Goal: Information Seeking & Learning: Learn about a topic

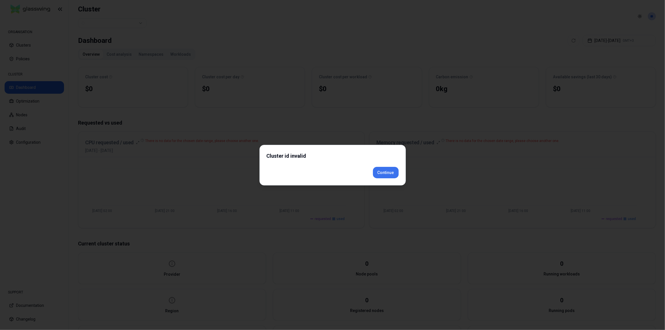
click at [387, 181] on div "Cluster id invalid Continue" at bounding box center [332, 165] width 146 height 41
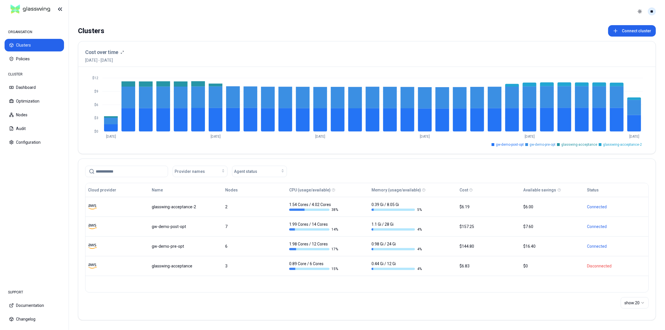
click at [652, 12] on html "ORGANISATION Clusters Policies CLUSTER Dashboard Optimization Nodes Audit Confi…" at bounding box center [332, 165] width 665 height 330
click at [620, 51] on div "Logout" at bounding box center [623, 52] width 61 height 9
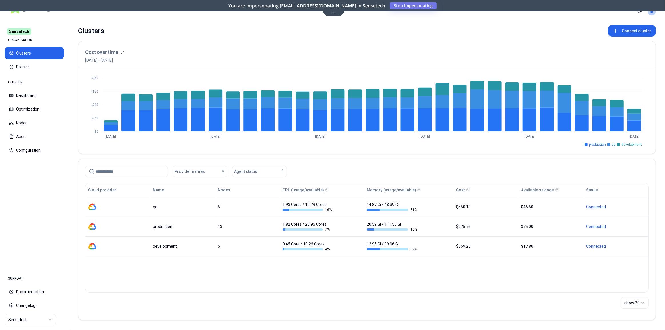
click at [33, 315] on html "Sensetech ORGANISATION Clusters Policies CLUSTER Dashboard Optimization Nodes A…" at bounding box center [332, 165] width 665 height 330
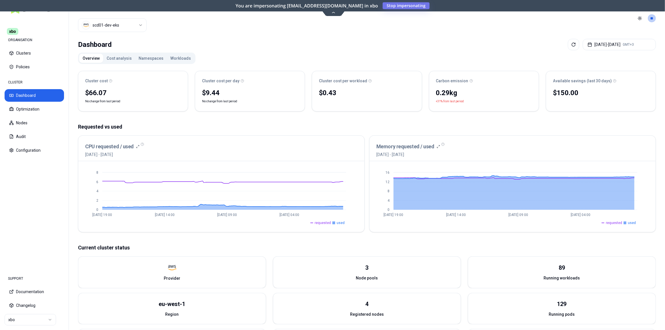
click at [324, 223] on span "requested" at bounding box center [323, 223] width 16 height 5
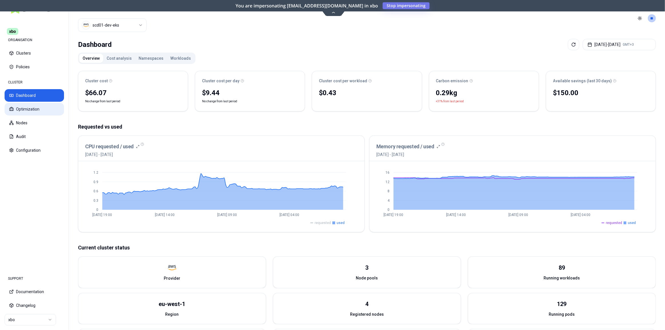
click at [29, 109] on button "Optimization" at bounding box center [34, 109] width 59 height 13
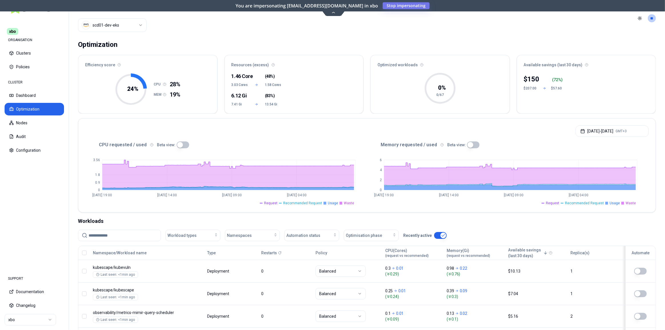
click at [346, 202] on span "Waste" at bounding box center [349, 203] width 10 height 5
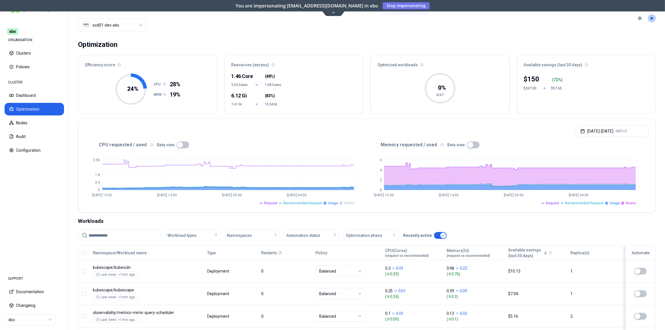
click at [269, 201] on span "Request" at bounding box center [270, 203] width 13 height 5
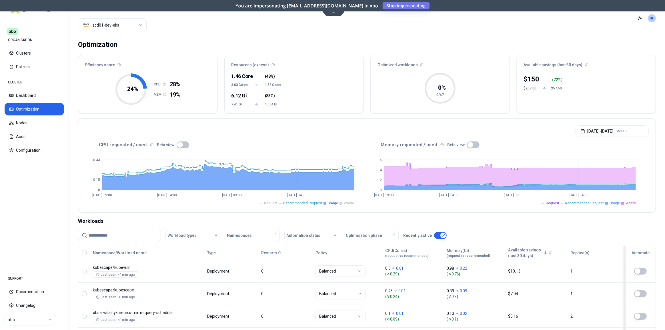
click at [180, 145] on button "button" at bounding box center [183, 144] width 13 height 7
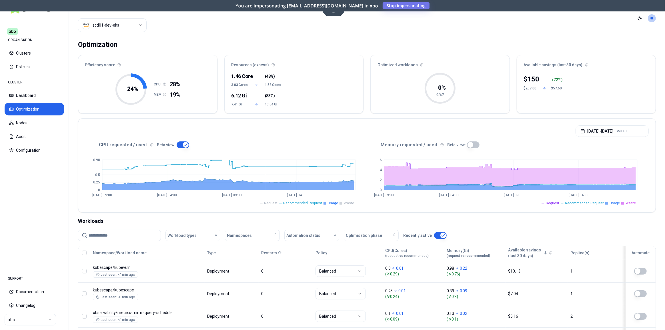
click at [317, 203] on span "Recommended Request" at bounding box center [302, 203] width 39 height 5
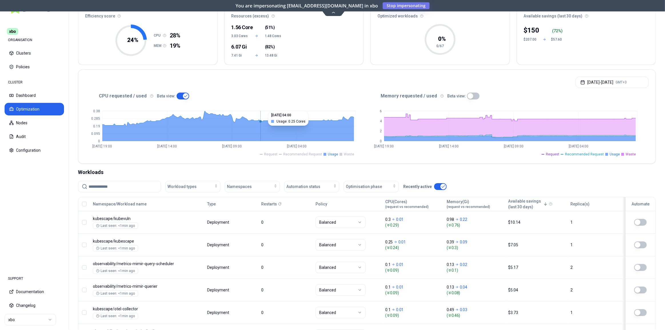
scroll to position [52, 0]
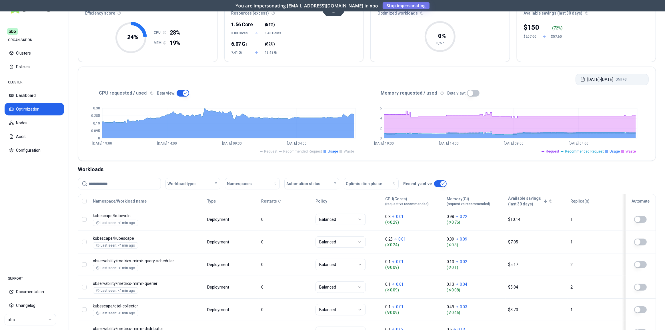
click at [593, 80] on button "Sep 22, 2025 - Sep 29, 2025 GMT+3" at bounding box center [612, 79] width 73 height 11
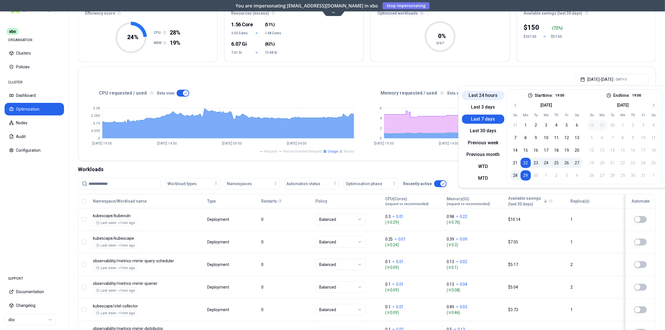
click at [487, 94] on button "Last 24 hours" at bounding box center [483, 95] width 42 height 9
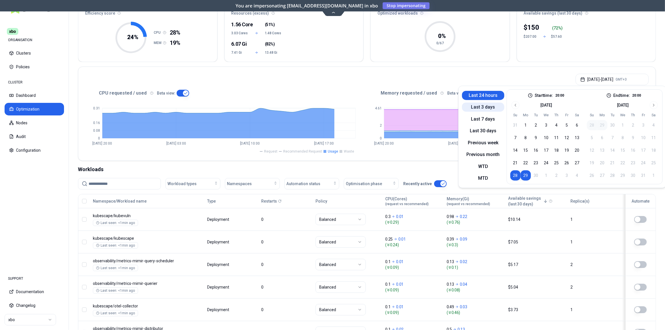
click at [484, 104] on button "Last 3 days" at bounding box center [483, 107] width 42 height 9
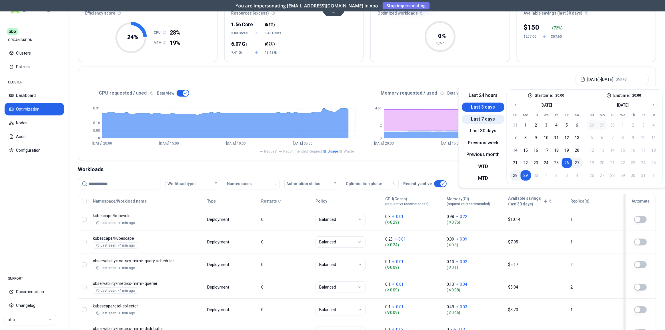
click at [482, 123] on button "Last 7 days" at bounding box center [483, 119] width 42 height 9
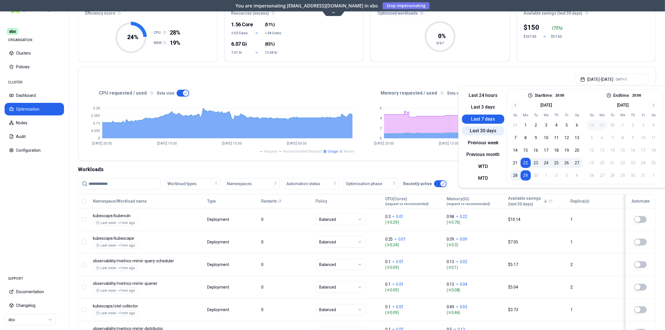
click at [482, 129] on button "Last 30 days" at bounding box center [483, 130] width 42 height 9
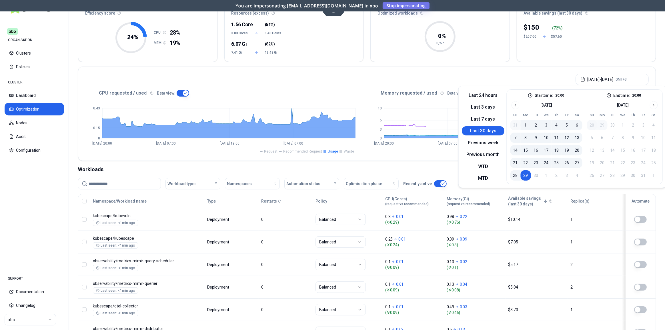
click at [473, 75] on div "Aug 30, 2025 - Sep 29, 2025 GMT+3" at bounding box center [366, 78] width 577 height 22
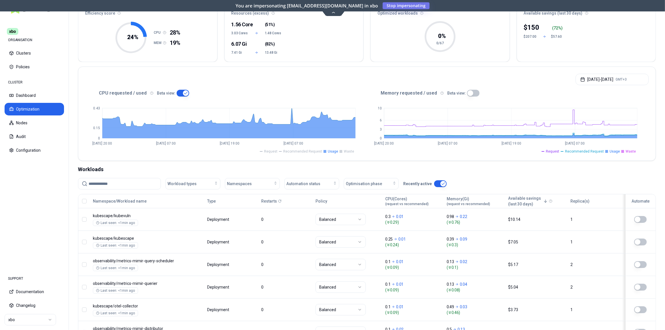
click at [349, 153] on span "Waste" at bounding box center [349, 151] width 10 height 5
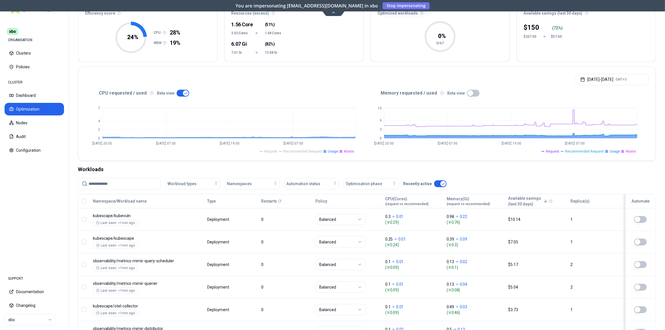
click at [313, 150] on span "Recommended Request" at bounding box center [302, 151] width 39 height 5
click at [303, 152] on span "Recommended Request" at bounding box center [302, 151] width 39 height 5
click at [582, 79] on button "Aug 30, 2025 - Sep 29, 2025 GMT+3" at bounding box center [612, 79] width 73 height 11
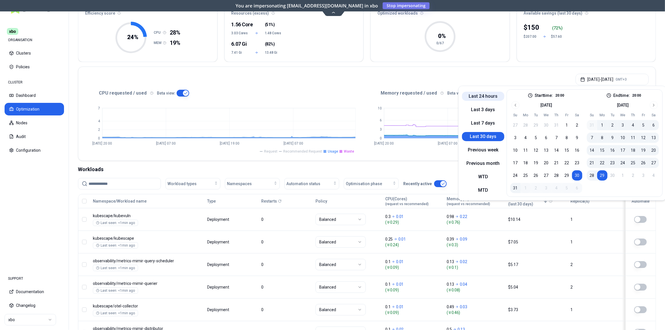
click at [490, 99] on button "Last 24 hours" at bounding box center [483, 96] width 42 height 9
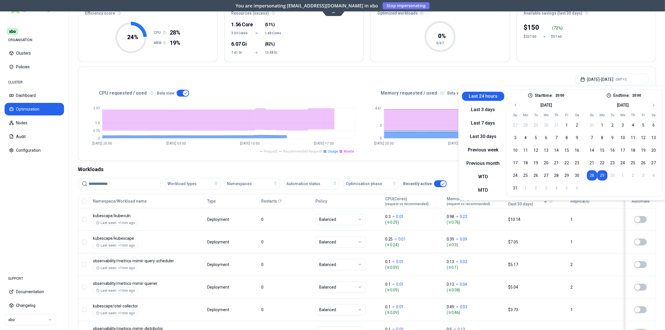
click at [483, 74] on div "Sep 28, 2025 - Sep 29, 2025 GMT+3" at bounding box center [366, 78] width 577 height 22
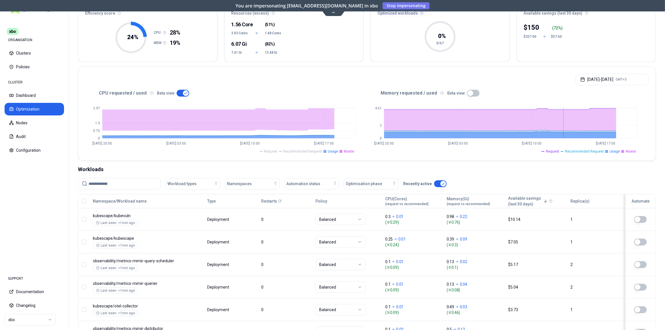
click at [581, 152] on span "Recommended Request" at bounding box center [584, 151] width 39 height 5
click at [555, 151] on span "Request" at bounding box center [552, 151] width 13 height 5
click at [29, 91] on button "Dashboard" at bounding box center [34, 95] width 59 height 13
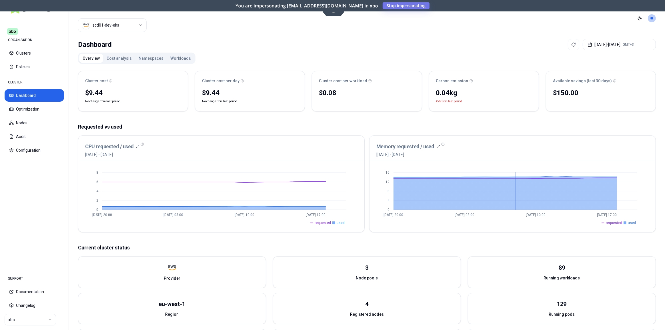
click at [614, 222] on span "requested" at bounding box center [614, 223] width 16 height 5
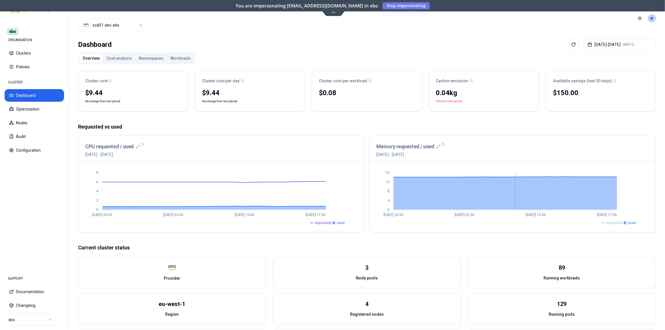
click at [614, 222] on span "requested" at bounding box center [614, 223] width 16 height 5
click at [29, 109] on button "Optimization" at bounding box center [34, 109] width 59 height 13
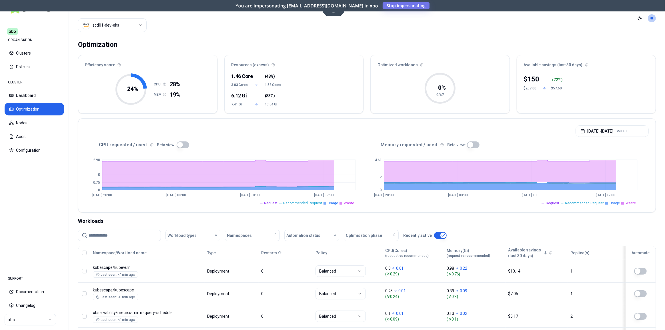
click at [556, 204] on span "Request" at bounding box center [552, 203] width 13 height 5
click at [630, 201] on span "Waste" at bounding box center [631, 203] width 10 height 5
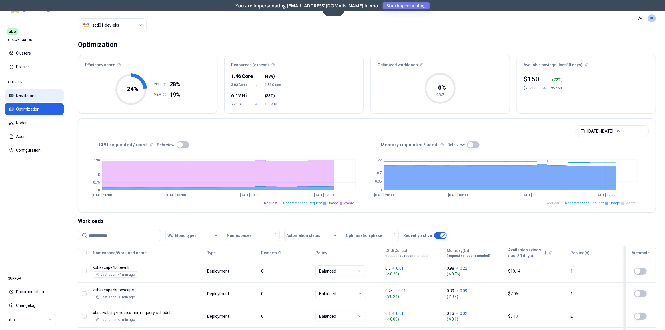
click at [23, 97] on button "Dashboard" at bounding box center [34, 95] width 59 height 13
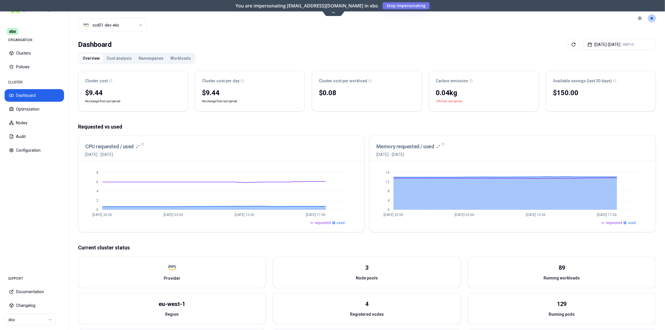
click at [618, 223] on span "requested" at bounding box center [614, 223] width 16 height 5
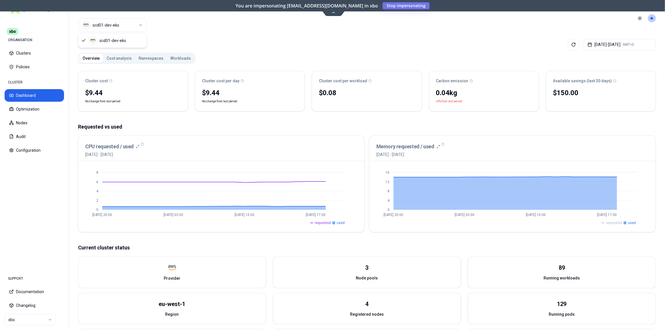
click at [119, 23] on html "xbo ORGANISATION Clusters Policies CLUSTER Dashboard Optimization Nodes Audit C…" at bounding box center [332, 165] width 665 height 330
drag, startPoint x: 212, startPoint y: 37, endPoint x: 273, endPoint y: 106, distance: 91.5
click at [213, 37] on html "xbo ORGANISATION Clusters Policies CLUSTER Dashboard Optimization Nodes Audit C…" at bounding box center [332, 165] width 665 height 330
click at [31, 111] on button "Optimization" at bounding box center [34, 109] width 59 height 13
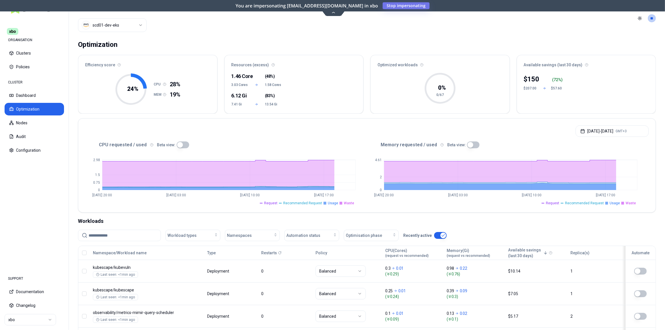
drag, startPoint x: 31, startPoint y: 111, endPoint x: 285, endPoint y: 123, distance: 254.9
click at [285, 123] on div "Sep 28, 2025 - Sep 29, 2025 GMT+3" at bounding box center [366, 130] width 577 height 22
click at [582, 202] on span "Recommended Request" at bounding box center [584, 203] width 39 height 5
click at [625, 202] on li "Waste" at bounding box center [628, 203] width 15 height 5
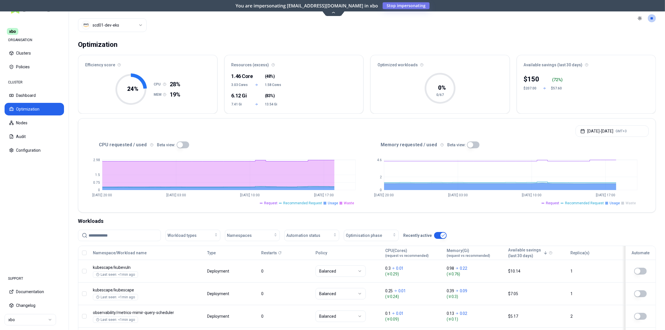
click at [553, 203] on span "Request" at bounding box center [552, 203] width 13 height 5
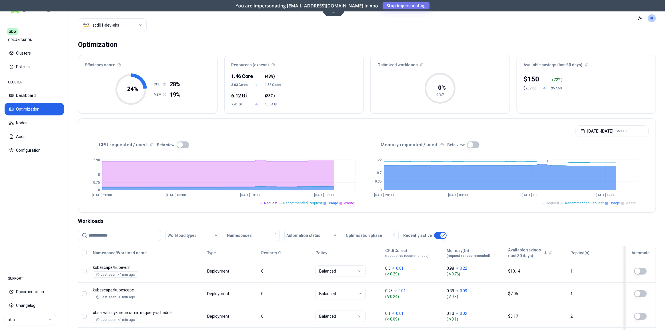
click at [553, 203] on span "Request" at bounding box center [552, 203] width 13 height 5
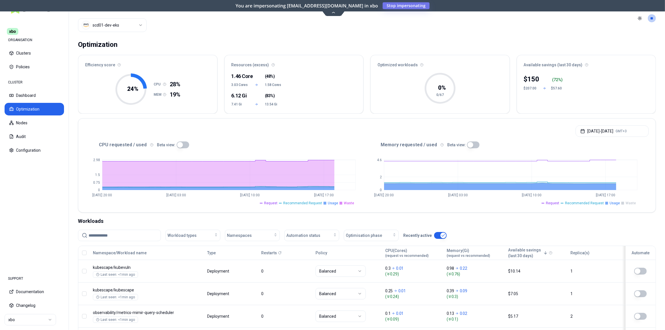
click at [553, 203] on span "Request" at bounding box center [552, 203] width 13 height 5
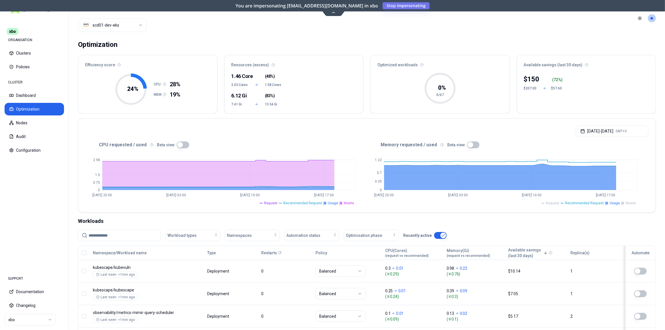
click at [553, 203] on span "Request" at bounding box center [552, 203] width 13 height 5
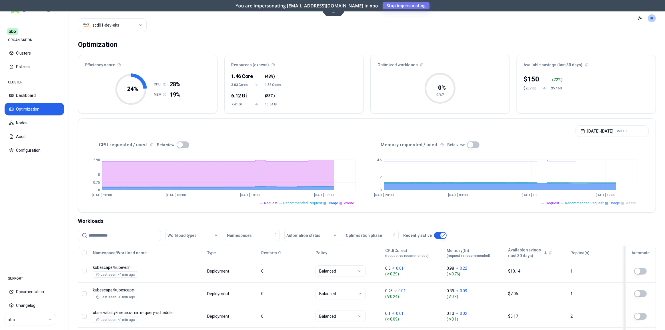
click at [576, 201] on span "Recommended Request" at bounding box center [584, 203] width 39 height 5
click at [556, 202] on span "Request" at bounding box center [552, 203] width 13 height 5
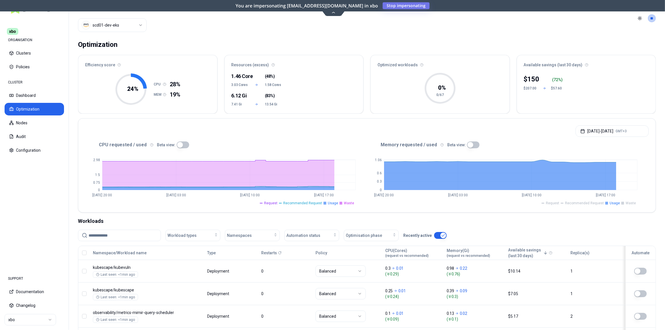
click at [556, 202] on span "Request" at bounding box center [552, 203] width 13 height 5
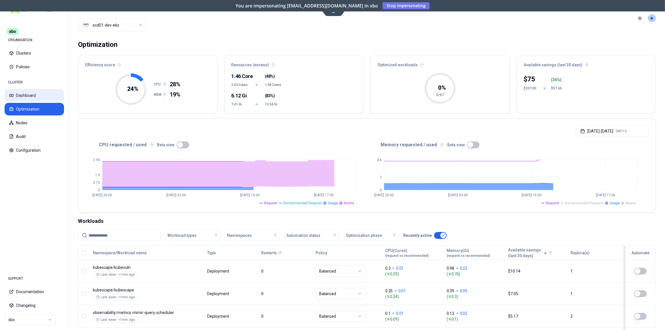
click at [29, 95] on button "Dashboard" at bounding box center [34, 95] width 59 height 13
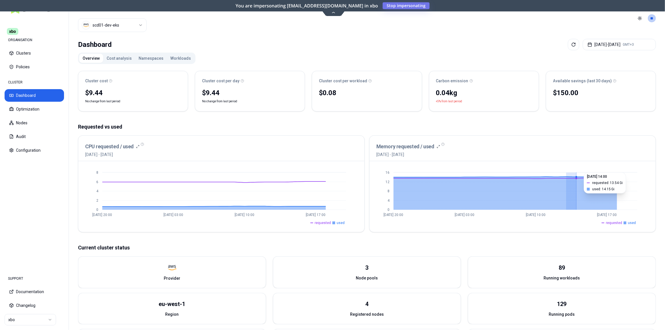
drag, startPoint x: 572, startPoint y: 188, endPoint x: 601, endPoint y: 206, distance: 33.6
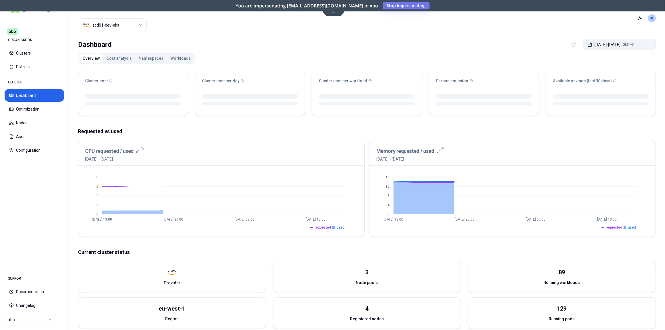
click at [614, 45] on button "Sep 29, 2025 - Sep 30, 2025 GMT+3" at bounding box center [619, 44] width 73 height 11
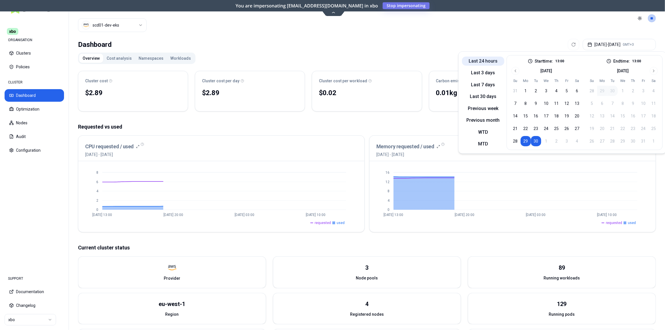
click at [482, 61] on button "Last 24 hours" at bounding box center [483, 61] width 42 height 9
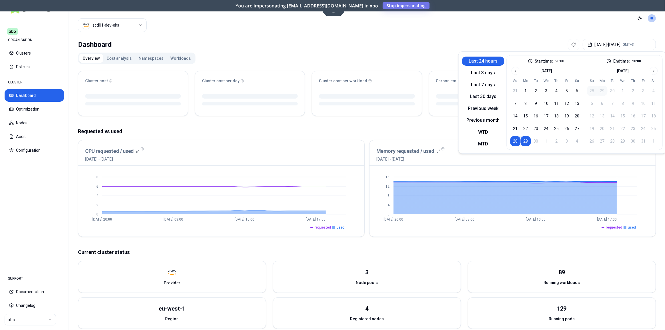
click at [631, 227] on span "used" at bounding box center [632, 227] width 8 height 5
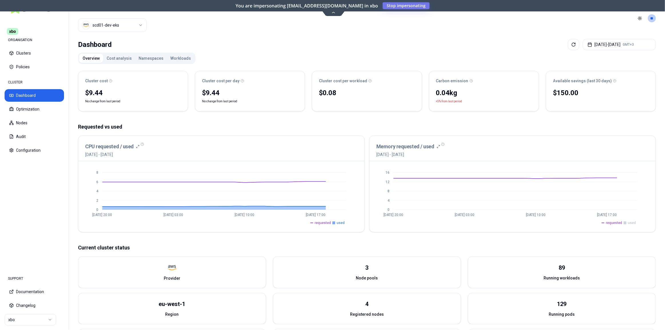
drag, startPoint x: 620, startPoint y: 223, endPoint x: 626, endPoint y: 225, distance: 6.5
click at [620, 223] on span "requested" at bounding box center [614, 223] width 16 height 5
click at [630, 224] on span "used" at bounding box center [632, 223] width 8 height 5
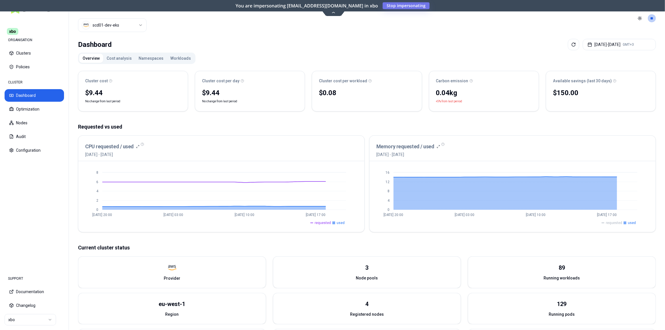
click at [614, 223] on span "requested" at bounding box center [614, 223] width 16 height 5
click at [170, 57] on button "Workloads" at bounding box center [180, 58] width 27 height 9
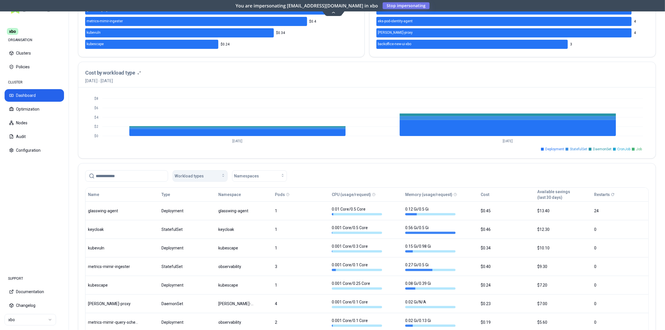
scroll to position [151, 0]
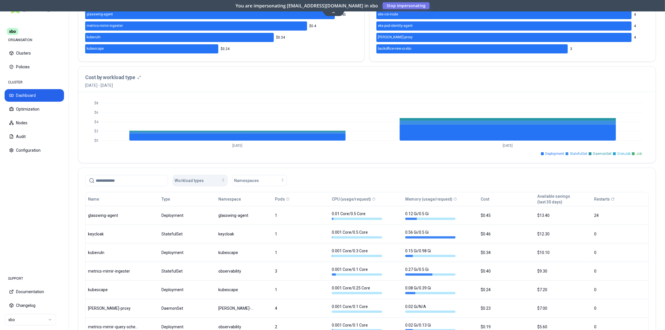
click at [199, 182] on span "Workload types" at bounding box center [189, 181] width 29 height 6
click at [201, 209] on div "DaemonSet" at bounding box center [201, 211] width 54 height 9
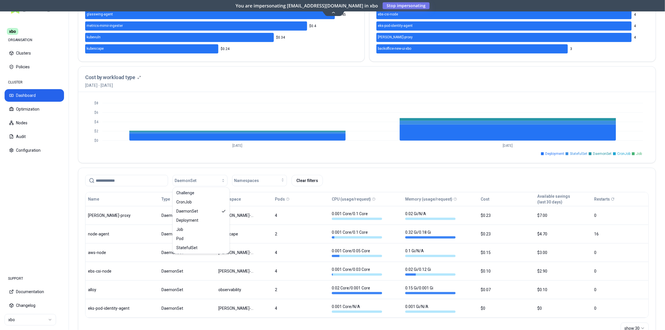
click at [339, 169] on div "DaemonSet Namespaces Clear filters" at bounding box center [366, 179] width 577 height 23
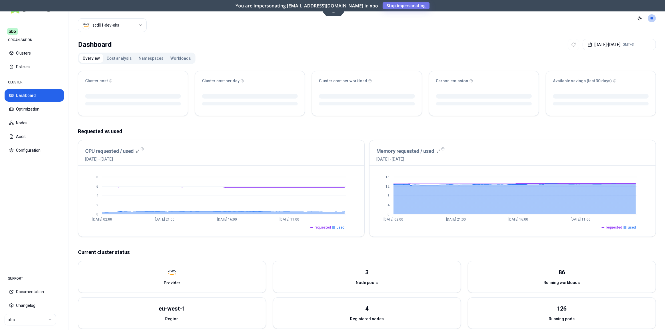
scroll to position [26, 0]
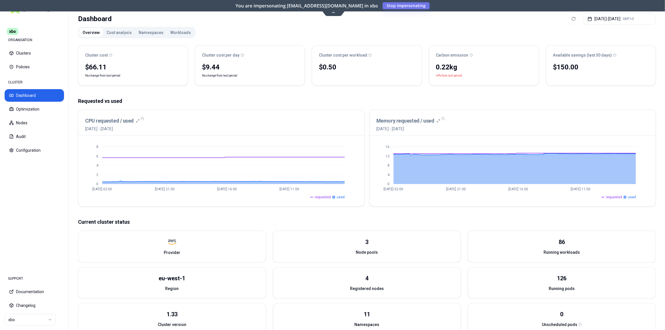
click at [610, 197] on span "requested" at bounding box center [614, 197] width 16 height 5
click at [629, 196] on span "used" at bounding box center [632, 197] width 8 height 5
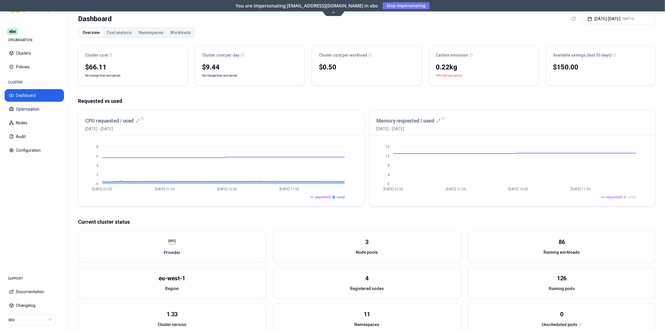
click at [629, 196] on span "used" at bounding box center [632, 197] width 8 height 5
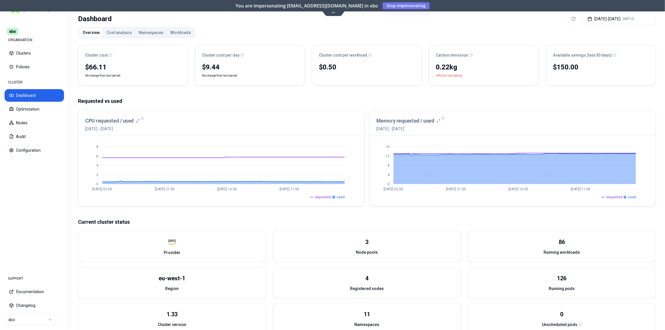
click at [613, 197] on span "requested" at bounding box center [614, 197] width 16 height 5
click at [612, 196] on span "requested" at bounding box center [614, 197] width 16 height 5
click at [327, 197] on span "requested" at bounding box center [323, 197] width 16 height 5
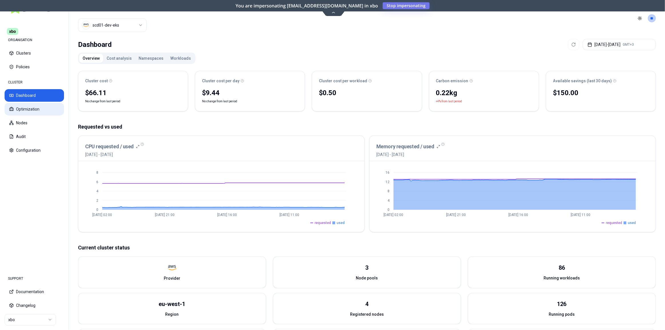
click at [15, 112] on button "Optimization" at bounding box center [34, 109] width 59 height 13
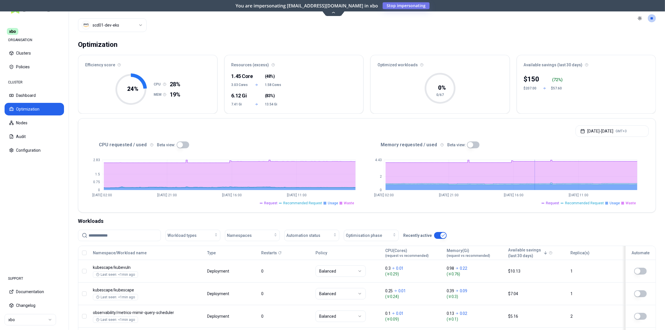
click at [578, 201] on span "Recommended Request" at bounding box center [584, 203] width 39 height 5
click at [629, 201] on span "Waste" at bounding box center [631, 203] width 10 height 5
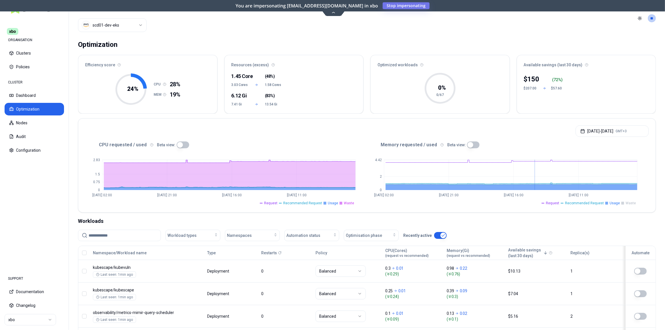
click at [557, 202] on span "Request" at bounding box center [552, 203] width 13 height 5
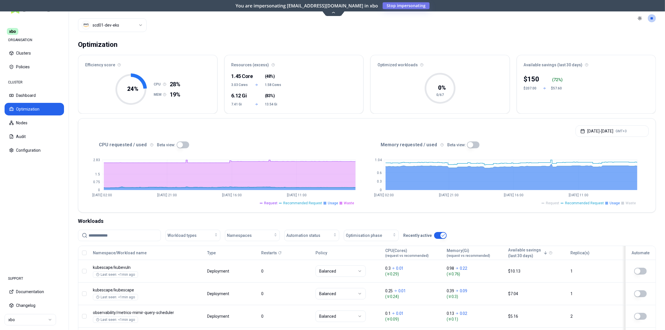
click at [277, 204] on span "Request" at bounding box center [270, 203] width 13 height 5
click at [349, 202] on span "Waste" at bounding box center [349, 203] width 10 height 5
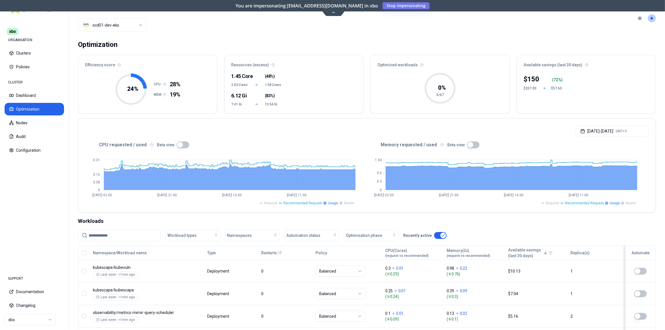
click at [312, 202] on span "Recommended Request" at bounding box center [302, 203] width 39 height 5
click at [179, 145] on button "button" at bounding box center [183, 144] width 13 height 7
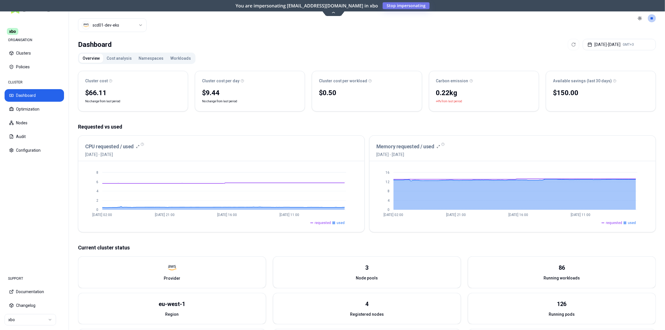
click at [327, 223] on span "requested" at bounding box center [323, 223] width 16 height 5
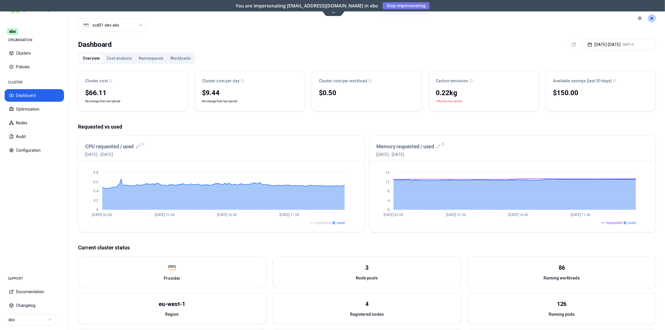
click at [608, 221] on span "requested" at bounding box center [614, 223] width 16 height 5
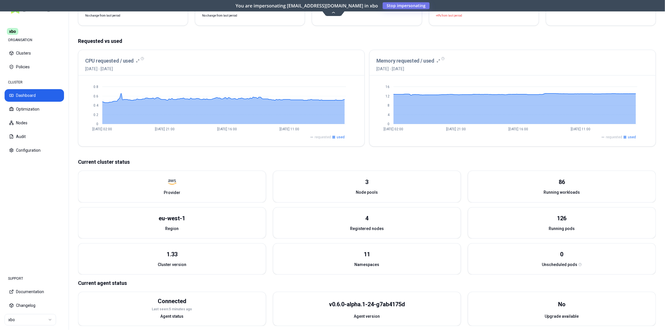
scroll to position [90, 0]
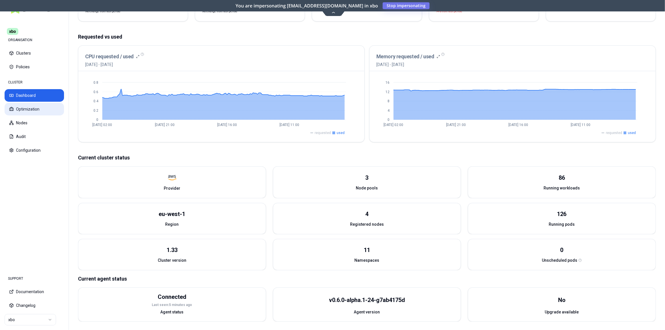
click at [22, 104] on button "Optimization" at bounding box center [34, 109] width 59 height 13
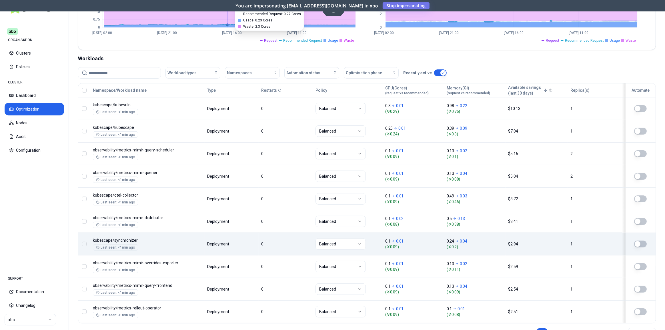
scroll to position [184, 0]
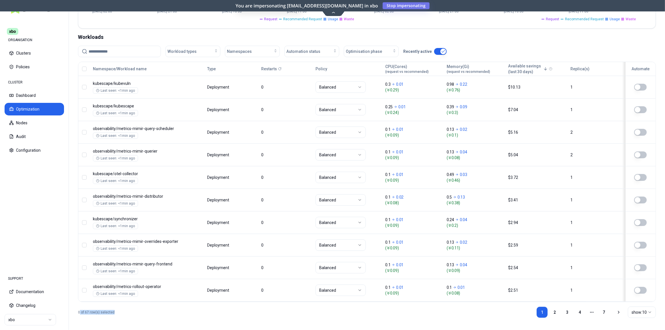
drag, startPoint x: 80, startPoint y: 312, endPoint x: 117, endPoint y: 307, distance: 37.1
click at [117, 307] on div "0 of 67 row(s) selected 1 2 3 4 More pages 7 show: 10" at bounding box center [367, 312] width 578 height 21
click at [104, 310] on p "0 of 67 row(s) selected" at bounding box center [96, 312] width 37 height 5
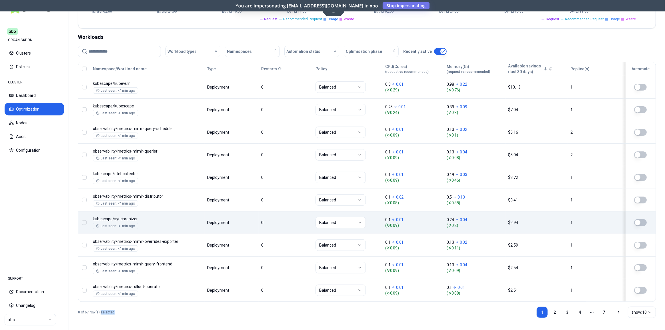
click at [83, 222] on button "button" at bounding box center [84, 222] width 5 height 5
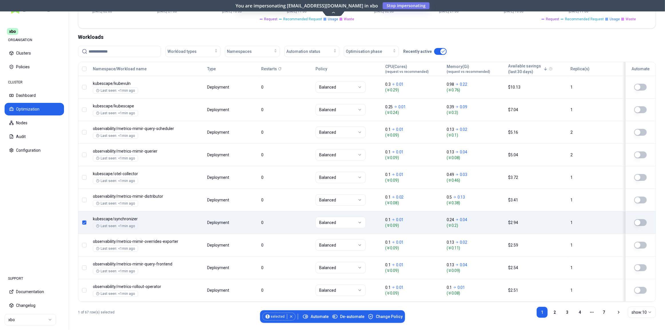
click at [83, 222] on button "button" at bounding box center [84, 222] width 5 height 5
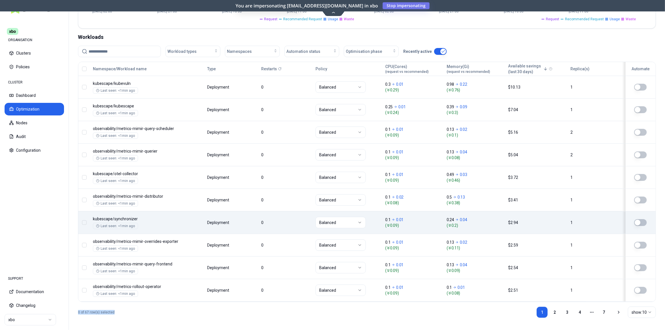
drag, startPoint x: 122, startPoint y: 308, endPoint x: 75, endPoint y: 312, distance: 46.7
click at [75, 312] on div "Optimization Efficiency score 24 % CPU 28% MEM 19% Resources (excess) 1.46 Core…" at bounding box center [367, 92] width 596 height 479
click at [111, 311] on p "0 of 67 row(s) selected" at bounding box center [96, 312] width 37 height 5
drag, startPoint x: 111, startPoint y: 311, endPoint x: 77, endPoint y: 312, distance: 34.0
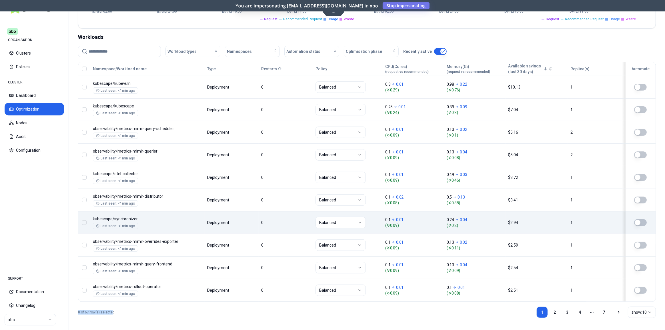
click at [77, 312] on div "Optimization Efficiency score 24 % CPU 28% MEM 19% Resources (excess) 1.46 Core…" at bounding box center [367, 92] width 596 height 479
drag, startPoint x: 77, startPoint y: 312, endPoint x: 114, endPoint y: 308, distance: 36.8
click at [114, 308] on div "Optimization Efficiency score 24 % CPU 28% MEM 19% Resources (excess) 1.46 Core…" at bounding box center [367, 92] width 596 height 479
click at [34, 92] on button "Dashboard" at bounding box center [34, 95] width 59 height 13
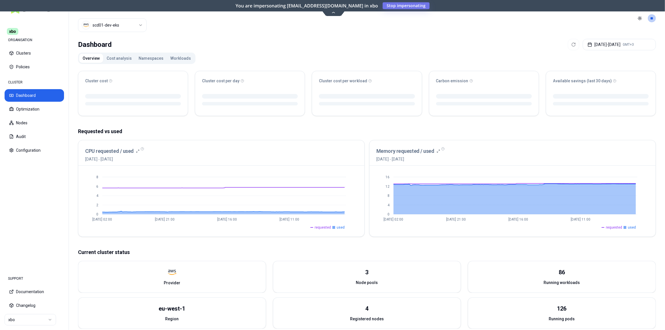
click at [173, 55] on button "Workloads" at bounding box center [180, 58] width 27 height 9
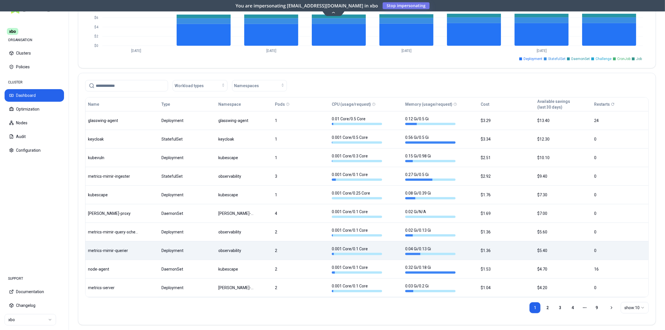
scroll to position [249, 0]
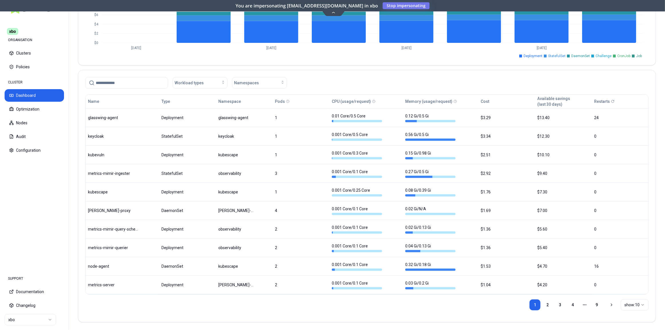
click at [629, 300] on html "xbo ORGANISATION Clusters Policies CLUSTER Dashboard Optimization Nodes Audit C…" at bounding box center [332, 165] width 665 height 330
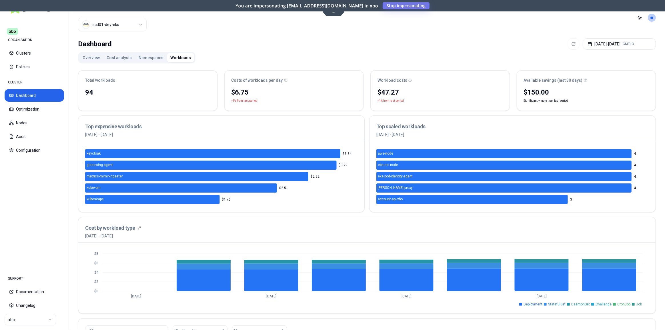
scroll to position [0, 0]
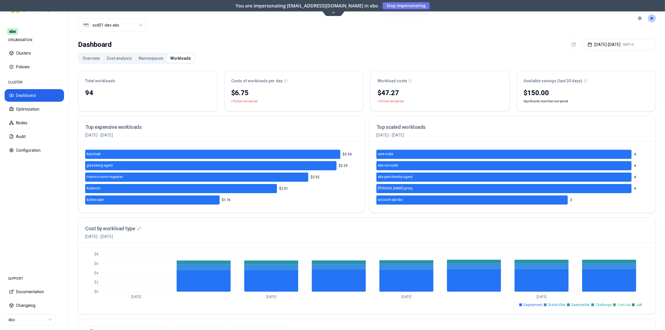
click at [89, 56] on button "Overview" at bounding box center [91, 58] width 24 height 9
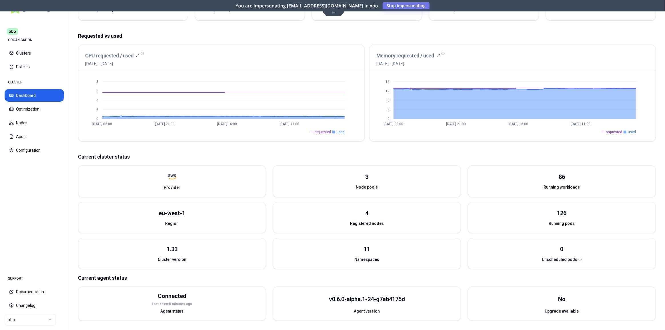
scroll to position [90, 0]
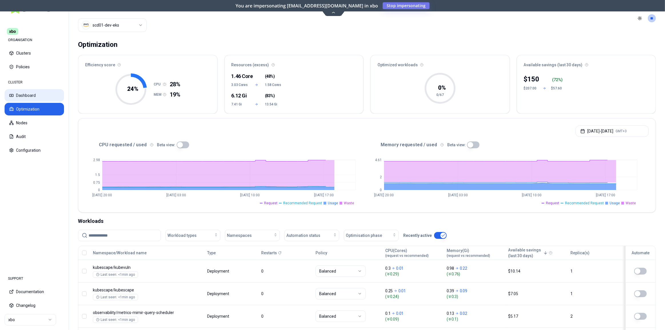
click at [33, 95] on button "Dashboard" at bounding box center [34, 95] width 59 height 13
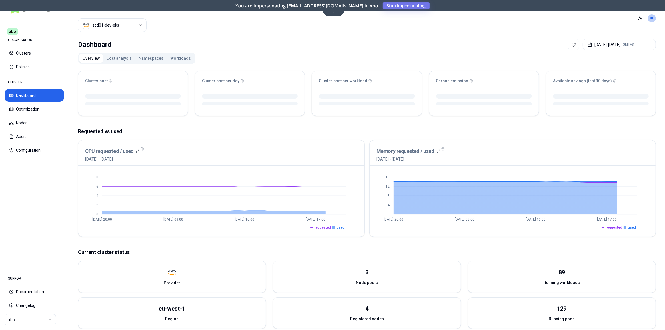
click at [172, 59] on button "Workloads" at bounding box center [180, 58] width 27 height 9
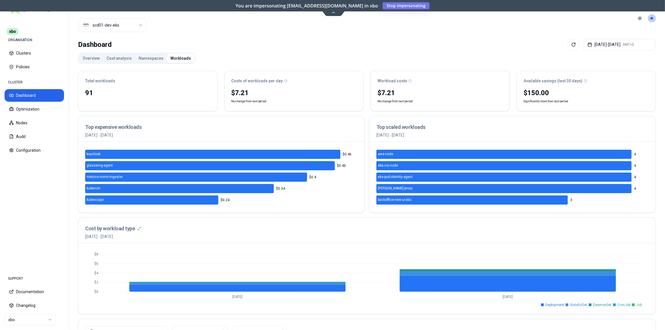
click at [89, 56] on button "Overview" at bounding box center [91, 58] width 24 height 9
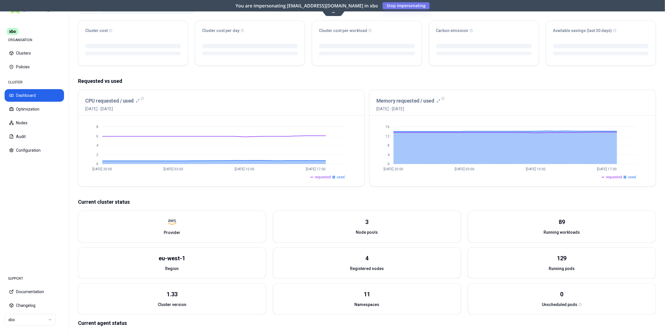
scroll to position [52, 0]
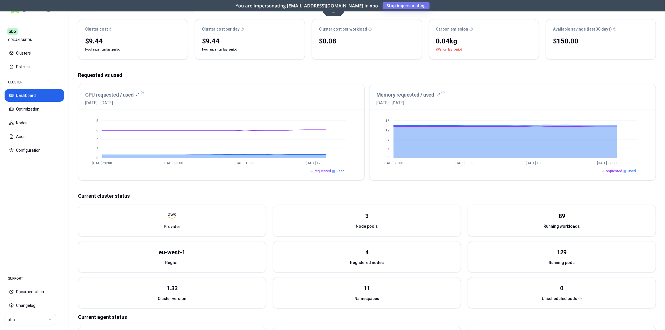
click at [323, 171] on span "requested" at bounding box center [323, 171] width 16 height 5
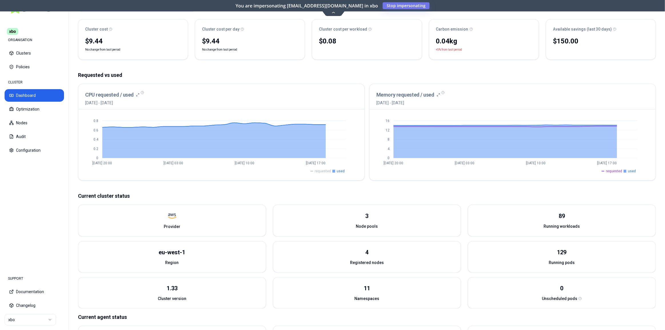
click at [610, 172] on span "requested" at bounding box center [614, 171] width 16 height 5
click at [613, 170] on span "requested" at bounding box center [614, 171] width 16 height 5
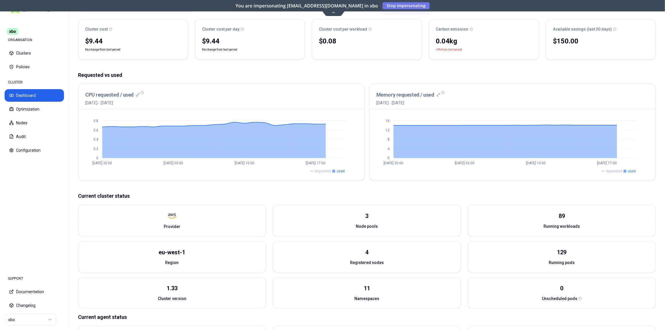
click at [613, 170] on span "requested" at bounding box center [614, 171] width 16 height 5
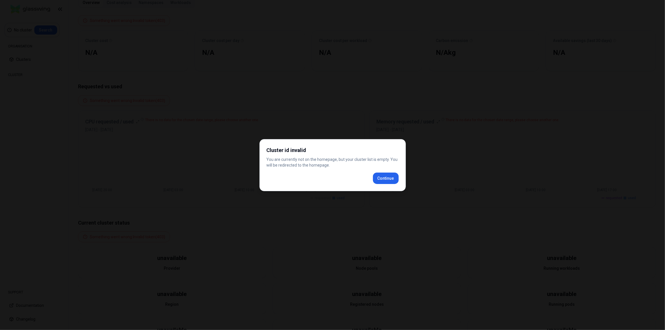
scroll to position [48, 0]
